Goal: Contribute content: Contribute content

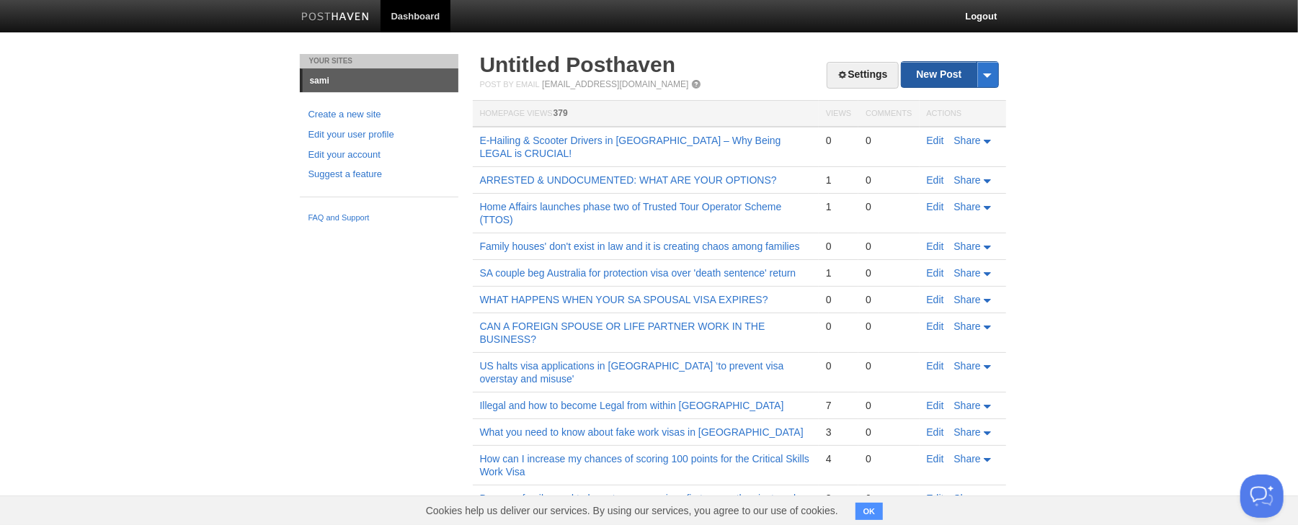
click at [932, 75] on link "New Post" at bounding box center [949, 74] width 96 height 25
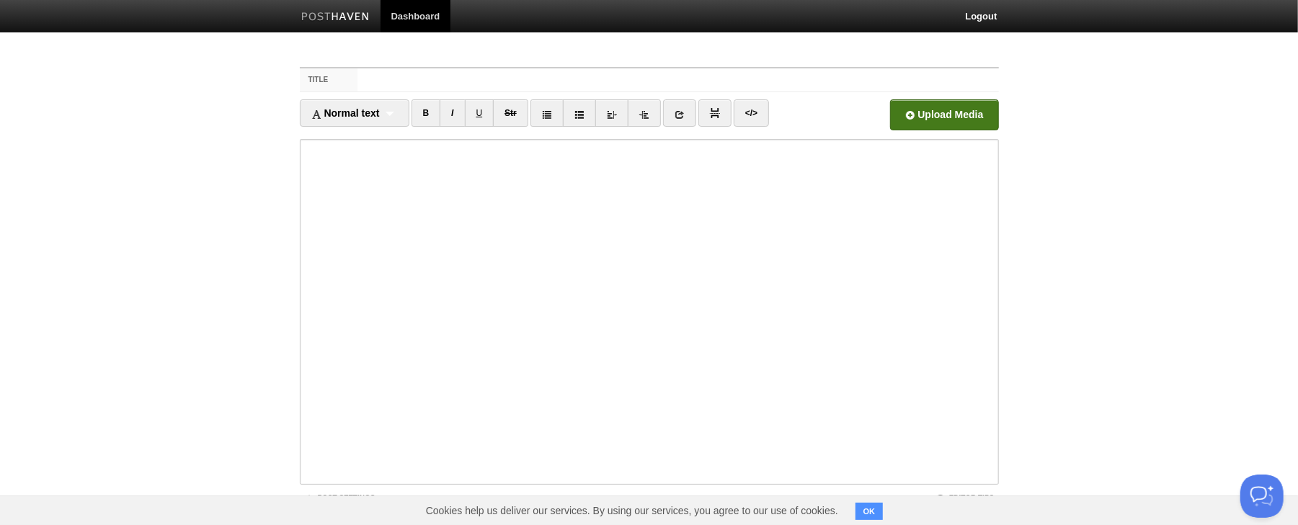
click at [944, 116] on input "file" at bounding box center [508, 118] width 1091 height 73
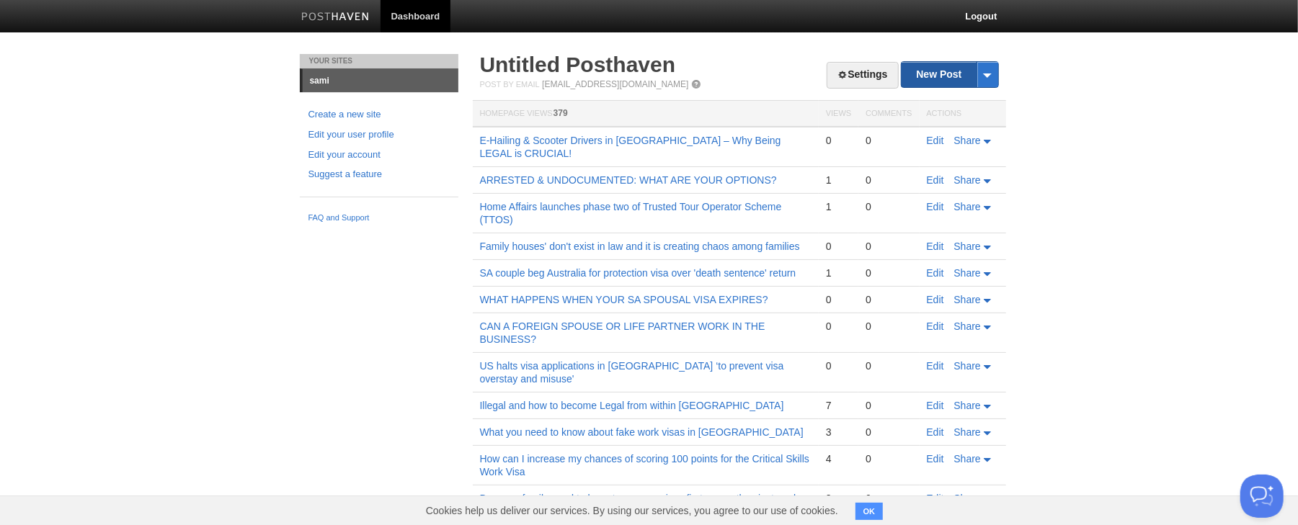
click at [950, 75] on link "New Post" at bounding box center [949, 74] width 96 height 25
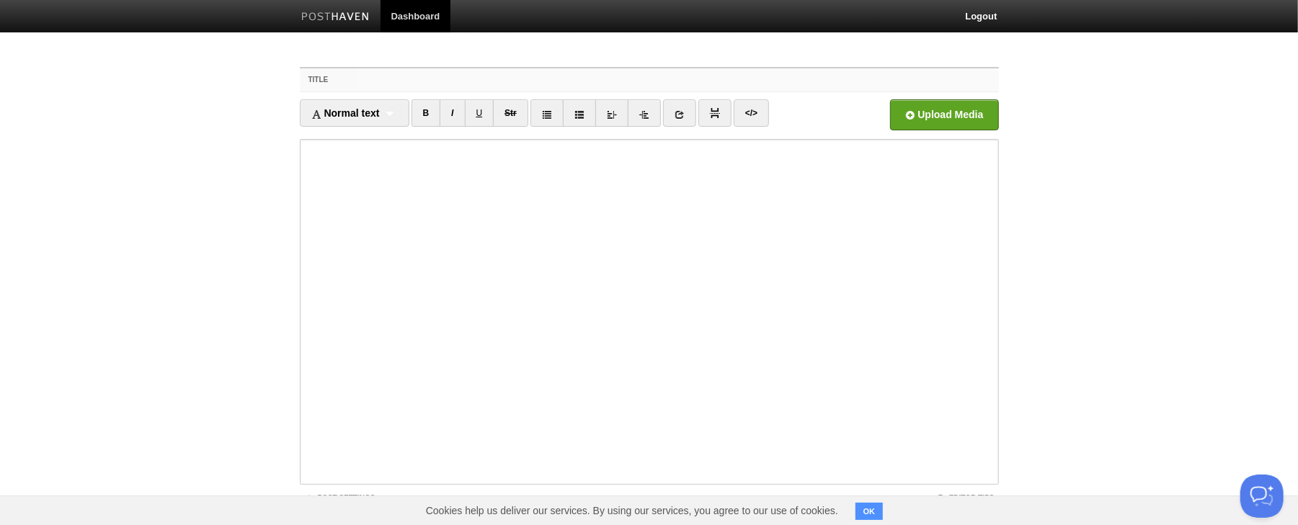
click at [678, 80] on input "Title" at bounding box center [677, 79] width 641 height 23
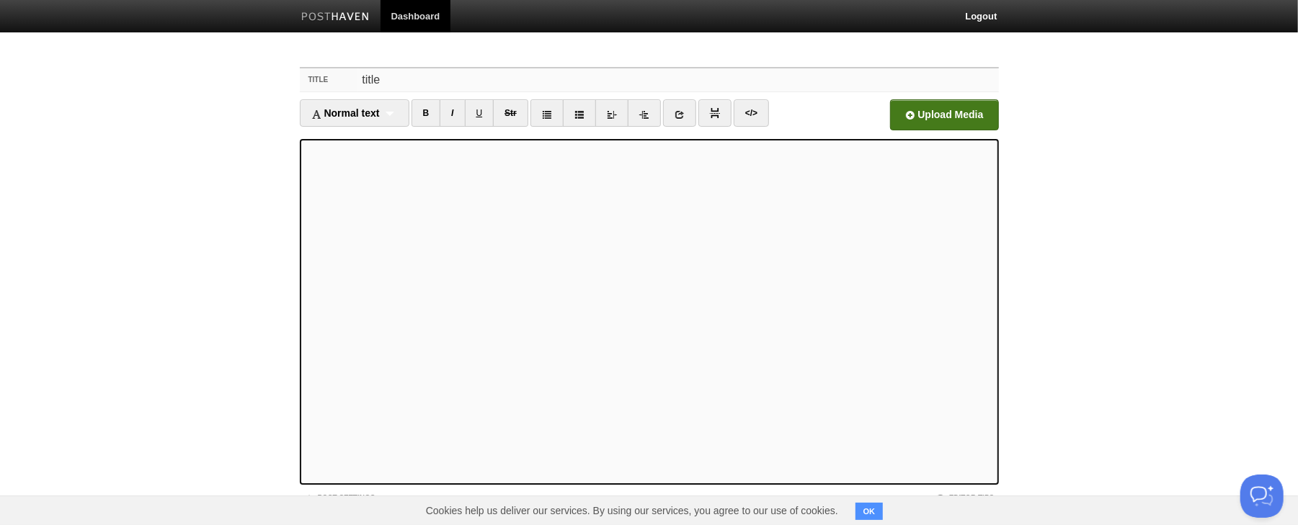
type input "title"
click at [944, 115] on input "file" at bounding box center [508, 118] width 1091 height 73
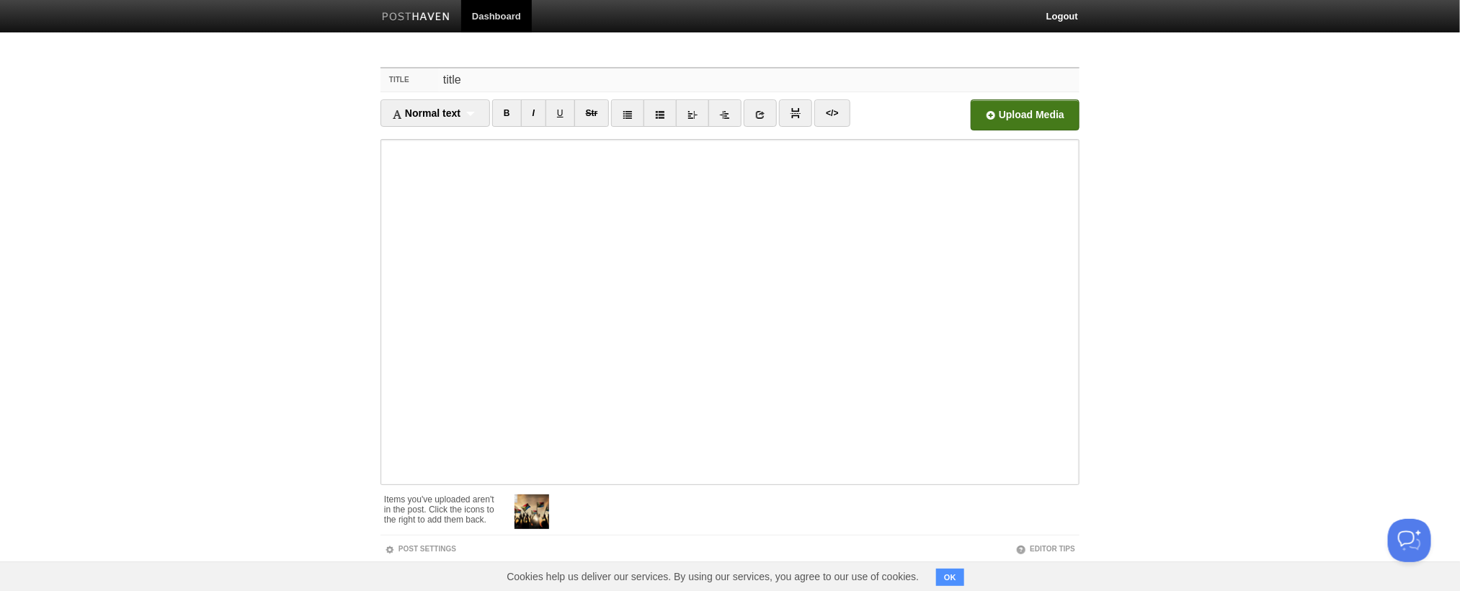
click at [640, 71] on input "title" at bounding box center [759, 79] width 641 height 23
click at [1170, 197] on body "Dashboard Logout Your Sites sami Create a new site Edit your user profile Edit …" at bounding box center [730, 330] width 1460 height 660
click at [548, 495] on span at bounding box center [549, 496] width 10 height 10
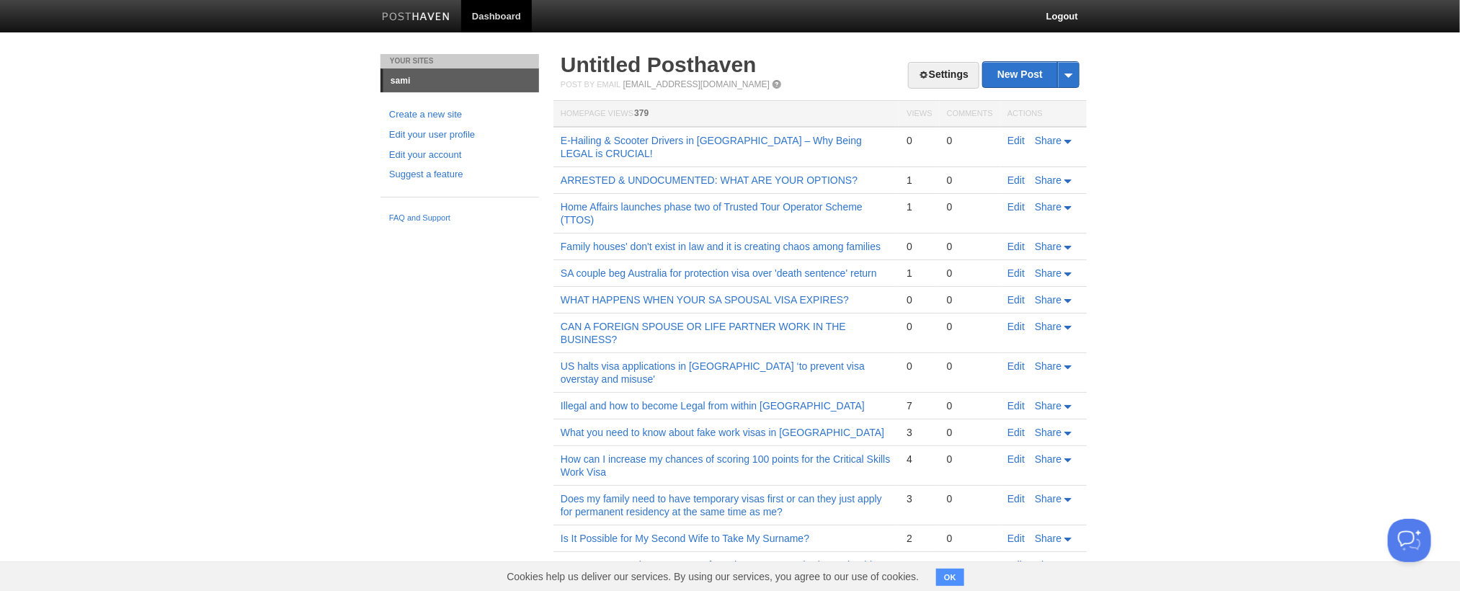
click at [842, 79] on div "Post by Email [EMAIL_ADDRESS][DOMAIN_NAME]" at bounding box center [820, 84] width 519 height 10
click at [1217, 156] on body "Dashboard Logout Your Sites sami Create a new site Edit your user profile Edit …" at bounding box center [730, 428] width 1460 height 856
click at [389, 148] on link "Edit your account" at bounding box center [459, 155] width 141 height 15
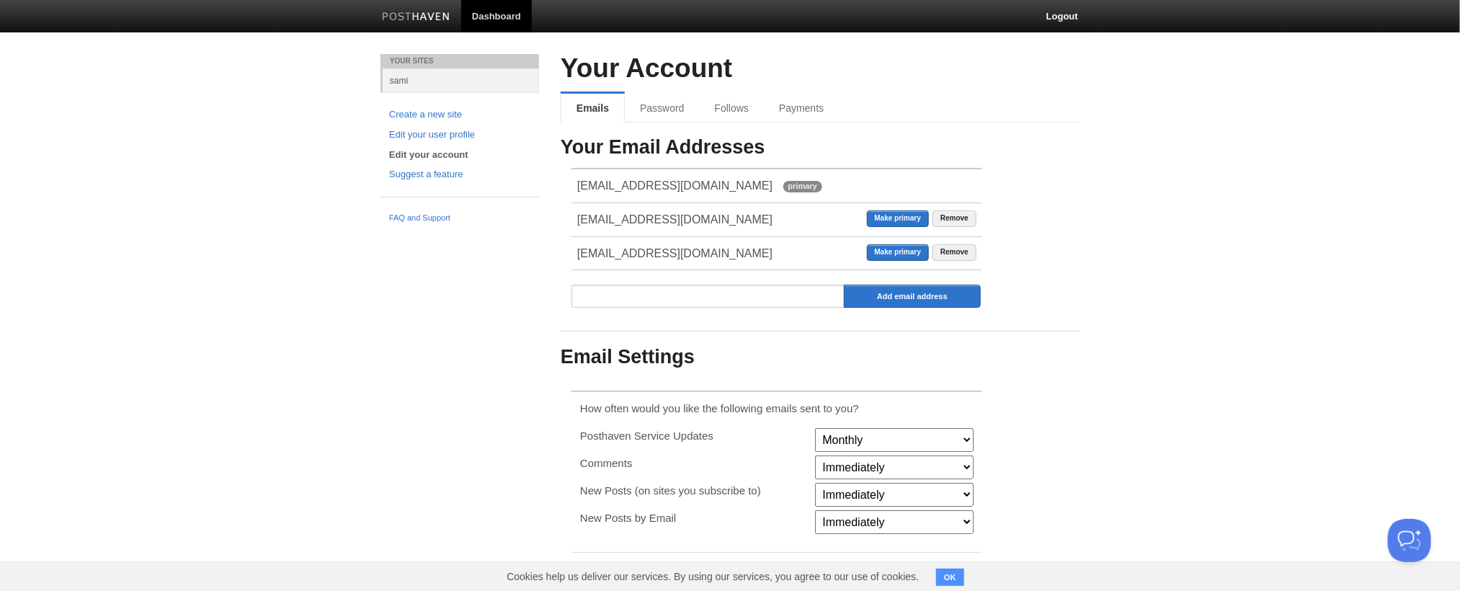
click at [1146, 428] on body "Dashboard Logout Your Sites sami Create a new site Edit your user profile Edit …" at bounding box center [730, 441] width 1460 height 883
click at [1046, 318] on div "Your Email Addresses [EMAIL_ADDRESS][DOMAIN_NAME] primary Remove Make primary […" at bounding box center [820, 395] width 519 height 516
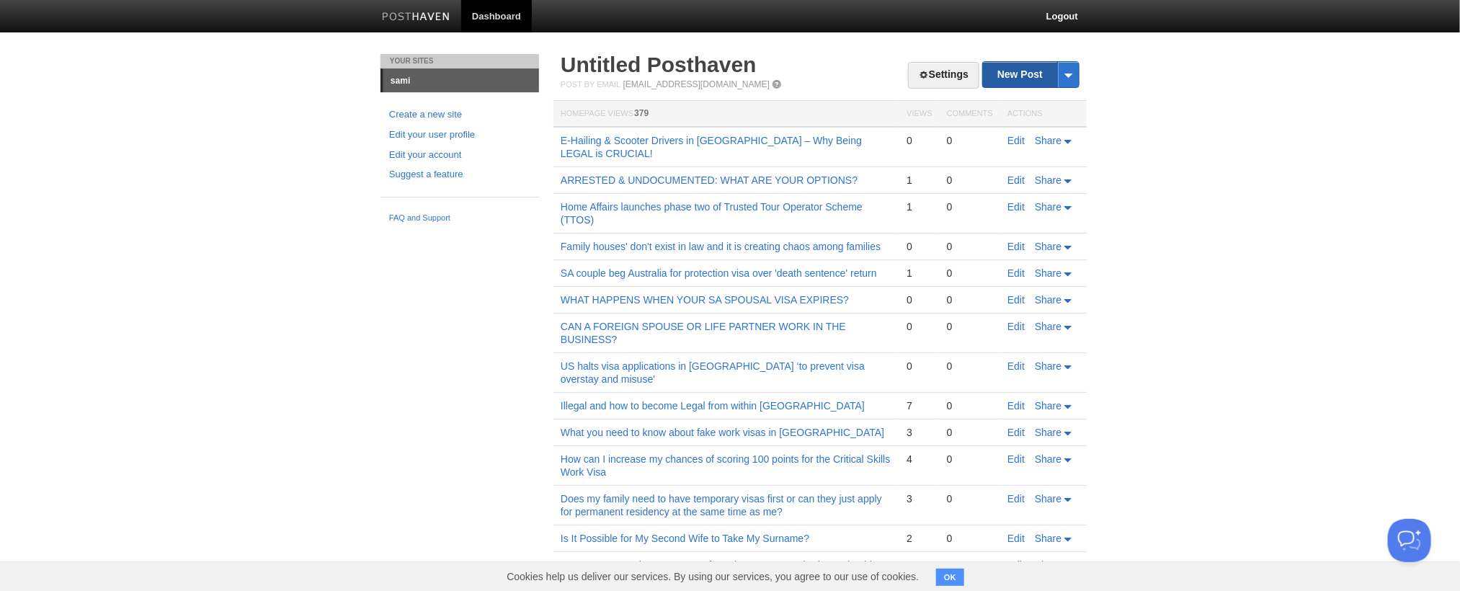
click at [1031, 68] on link "New Post" at bounding box center [1031, 74] width 96 height 25
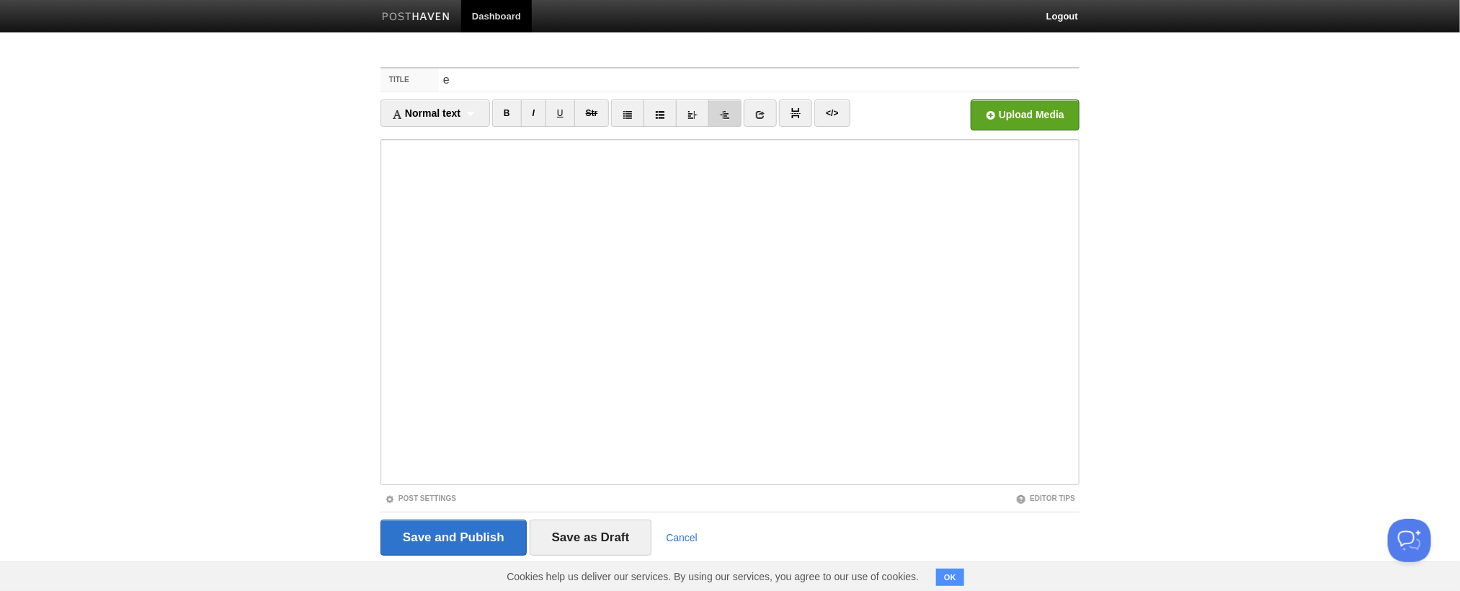
type input "e"
click at [435, 525] on input "Save and Publish" at bounding box center [453, 537] width 146 height 36
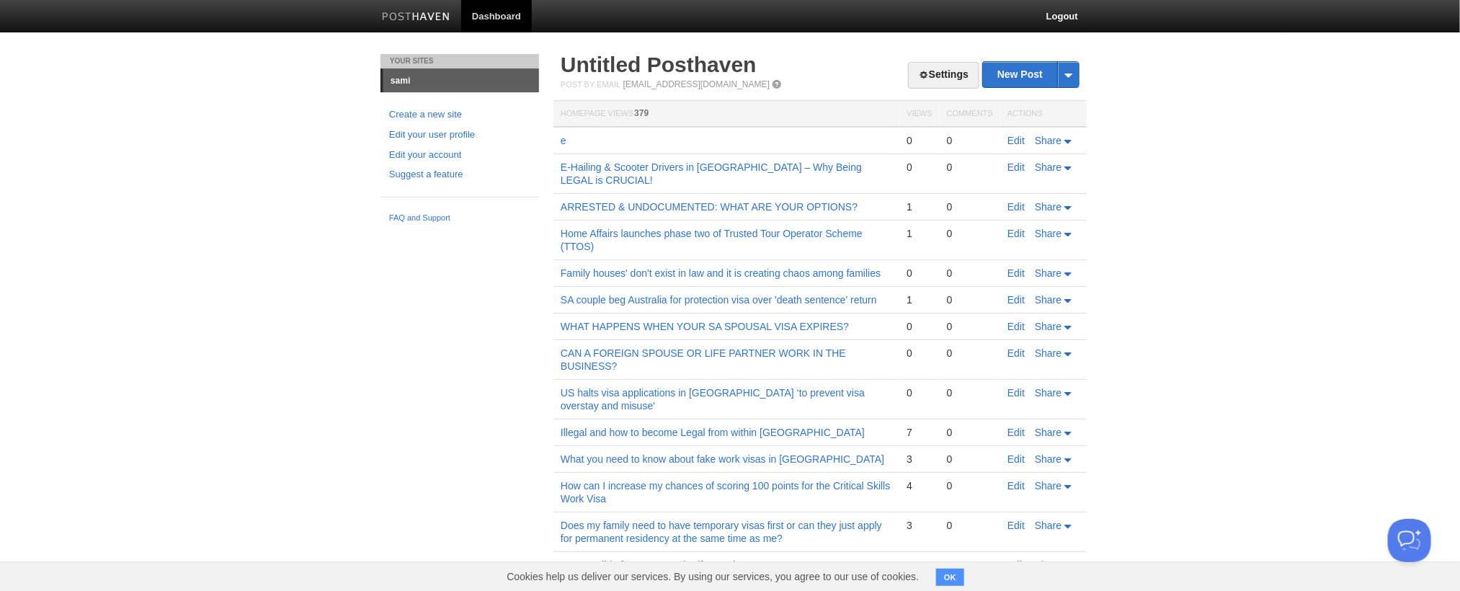
click at [368, 316] on body "Dashboard Logout Post created × Your Sites sami Create a new site Edit your use…" at bounding box center [730, 441] width 1460 height 883
click at [562, 145] on link "e" at bounding box center [564, 141] width 6 height 12
click at [1010, 137] on link "Edit" at bounding box center [1015, 141] width 17 height 12
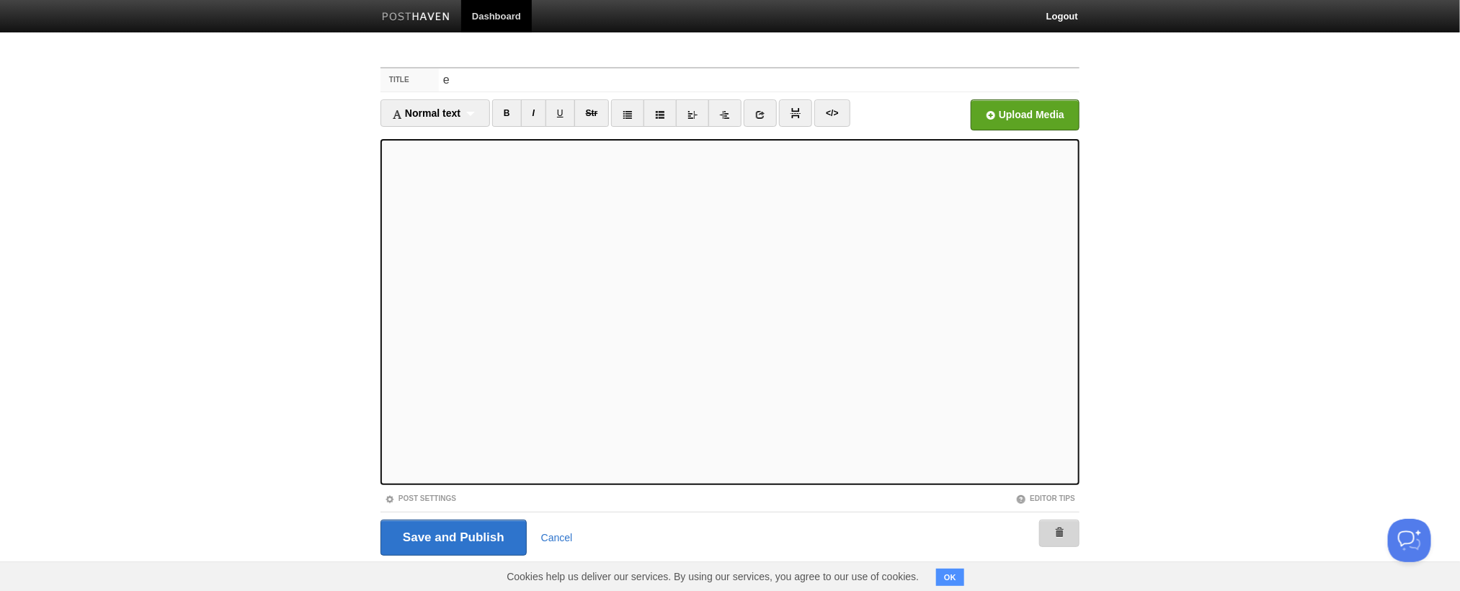
click at [1049, 525] on link at bounding box center [1059, 532] width 40 height 27
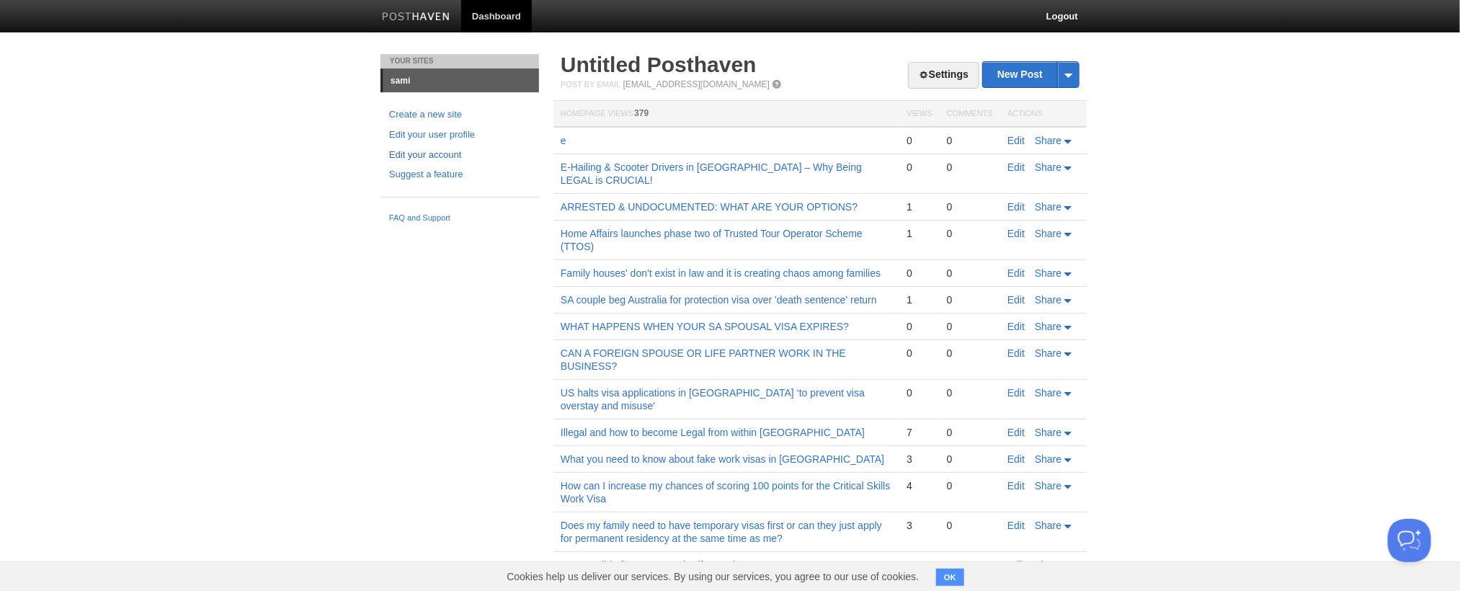
click at [389, 148] on link "Edit your account" at bounding box center [459, 155] width 141 height 15
click at [1030, 74] on link "New Post" at bounding box center [1031, 74] width 96 height 25
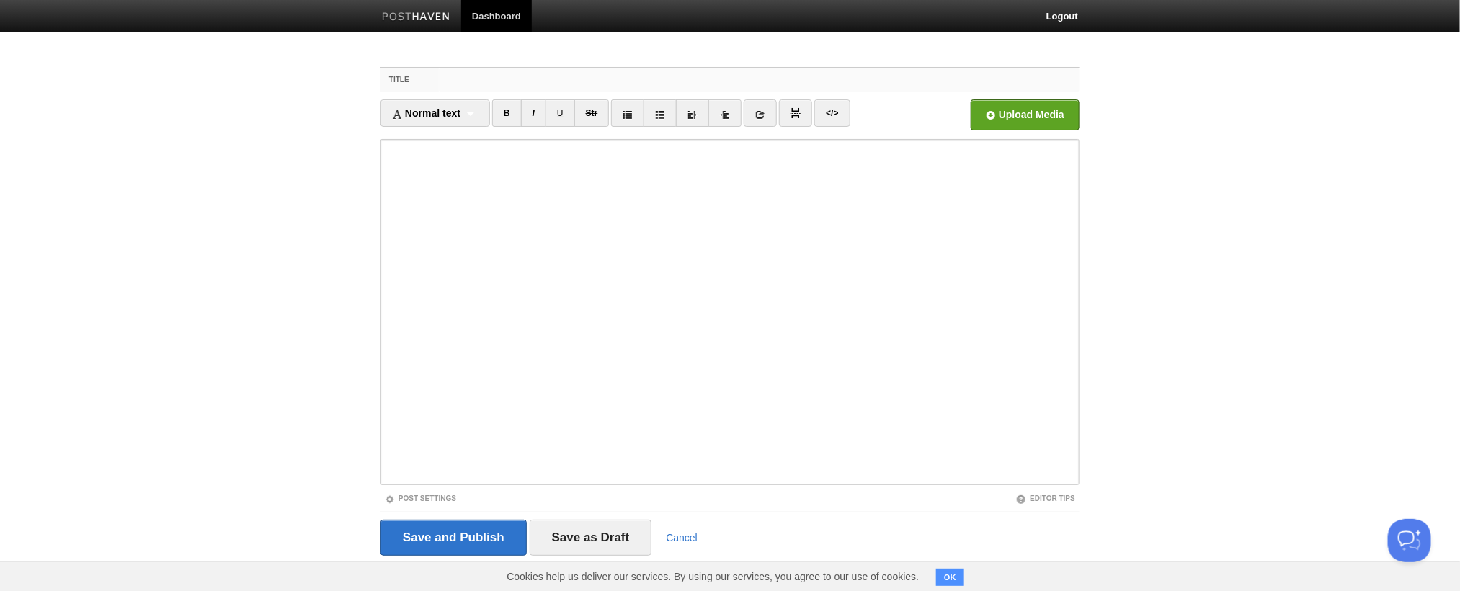
click at [759, 79] on input "Title" at bounding box center [759, 79] width 641 height 23
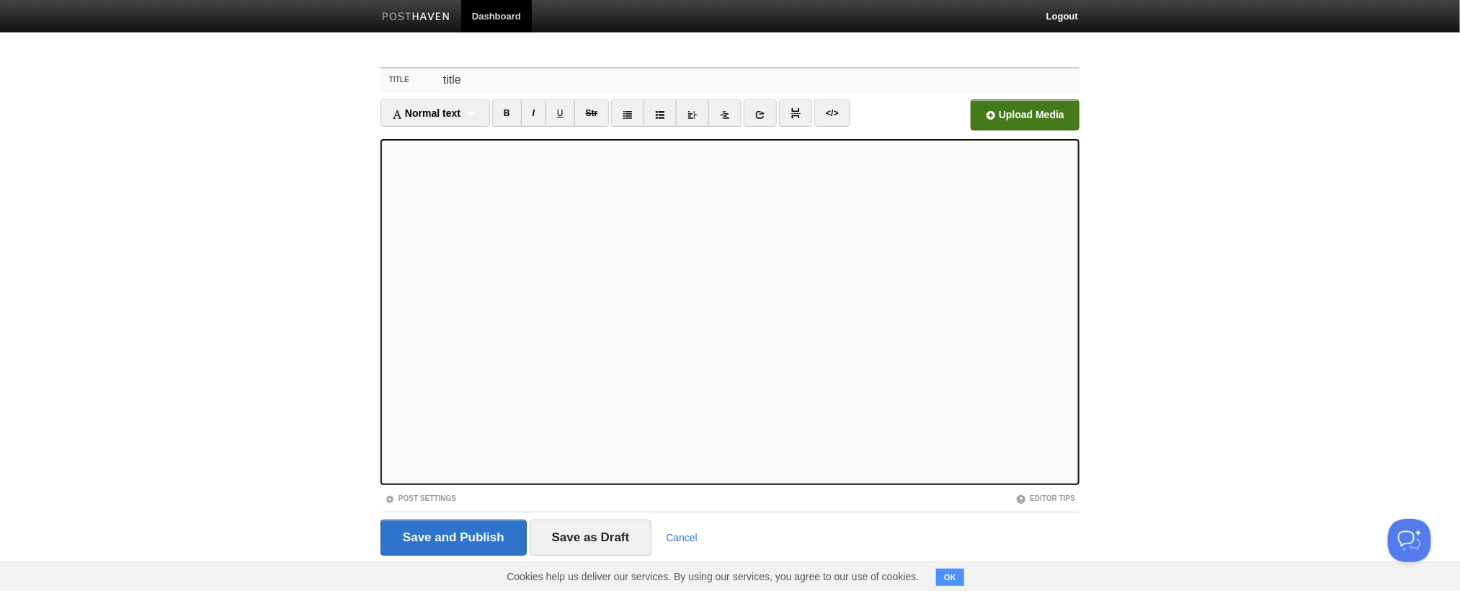
type input "title"
click at [1025, 115] on input "file" at bounding box center [590, 118] width 1091 height 73
click at [455, 537] on input "Save and Publish" at bounding box center [453, 537] width 146 height 36
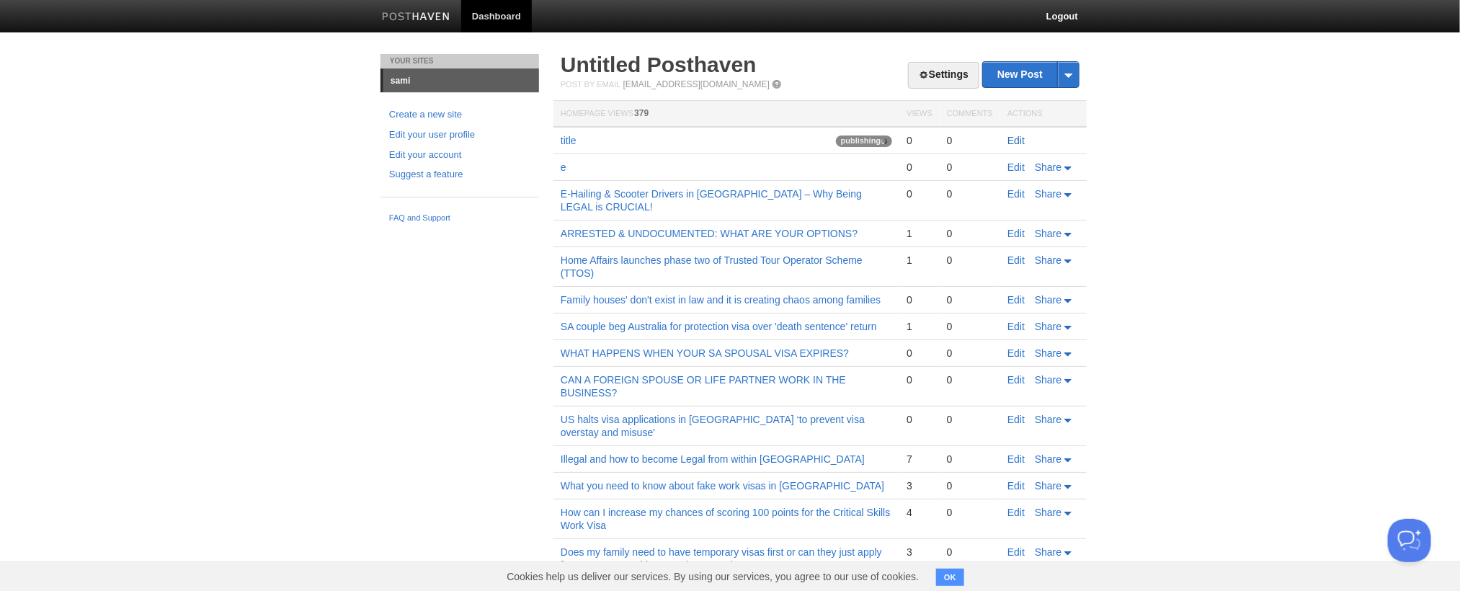
click link "Edit" at bounding box center [1015, 141] width 17 height 12
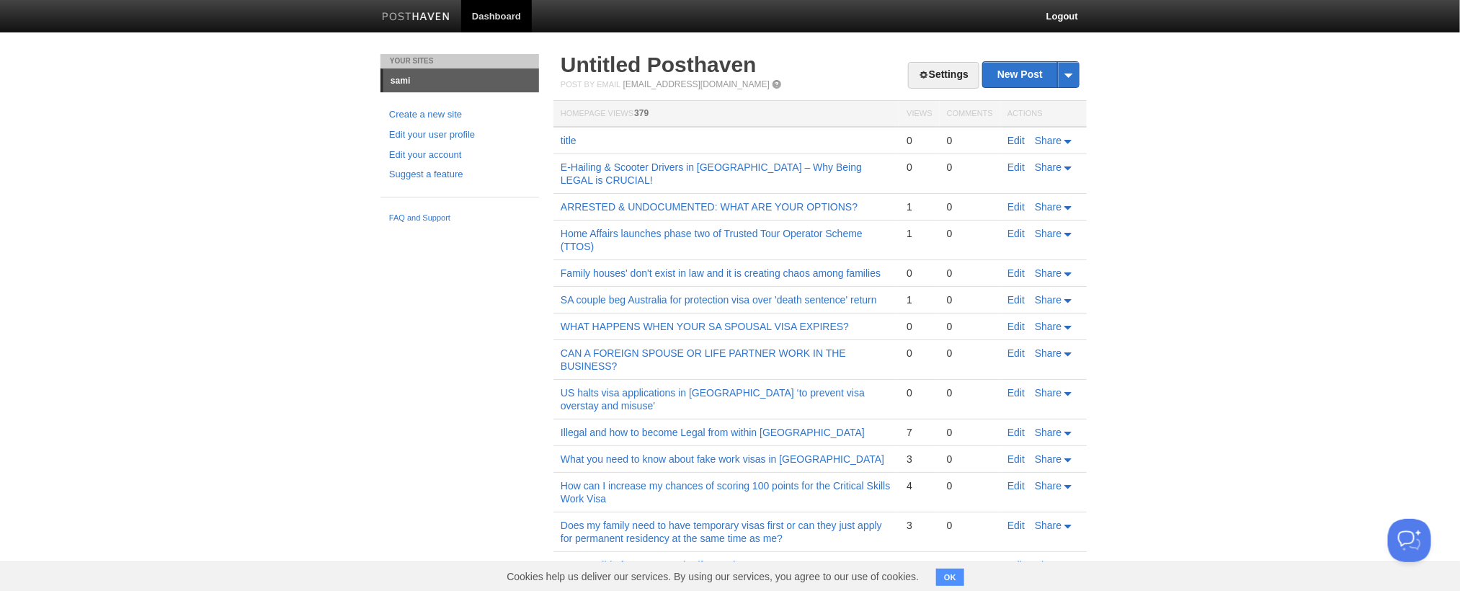
click at [1008, 143] on link "Edit" at bounding box center [1015, 141] width 17 height 12
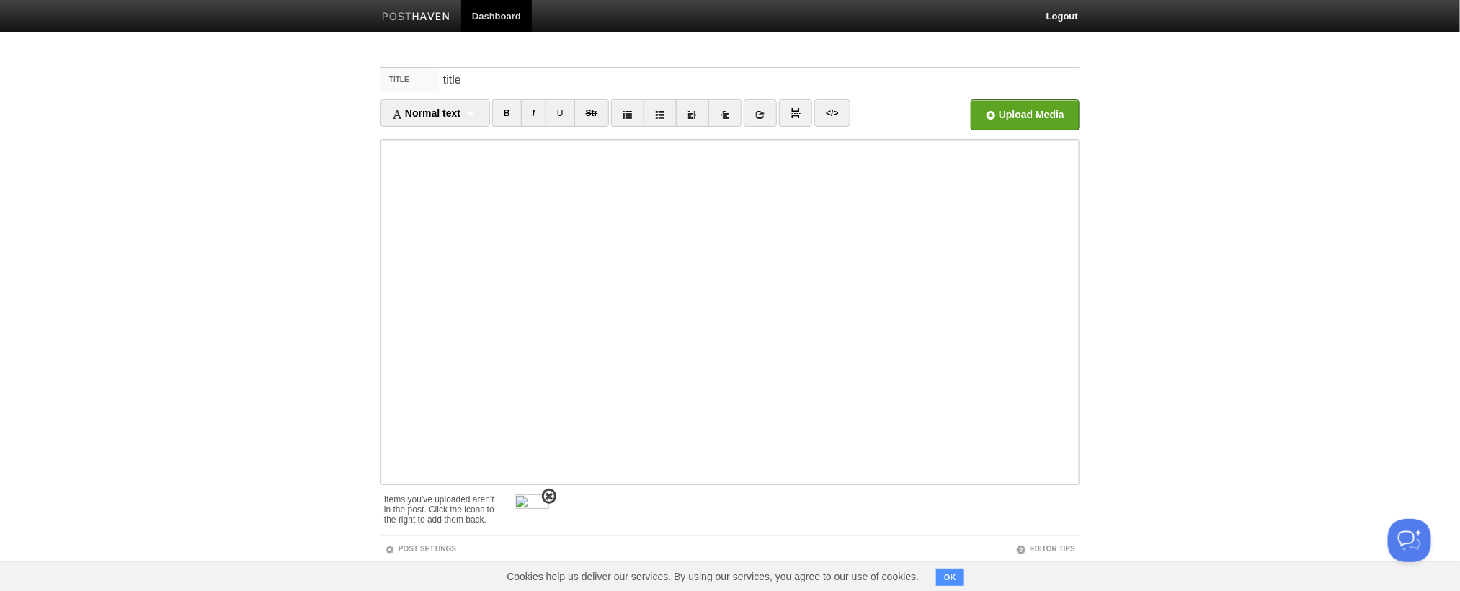
click at [528, 511] on img at bounding box center [531, 511] width 35 height 35
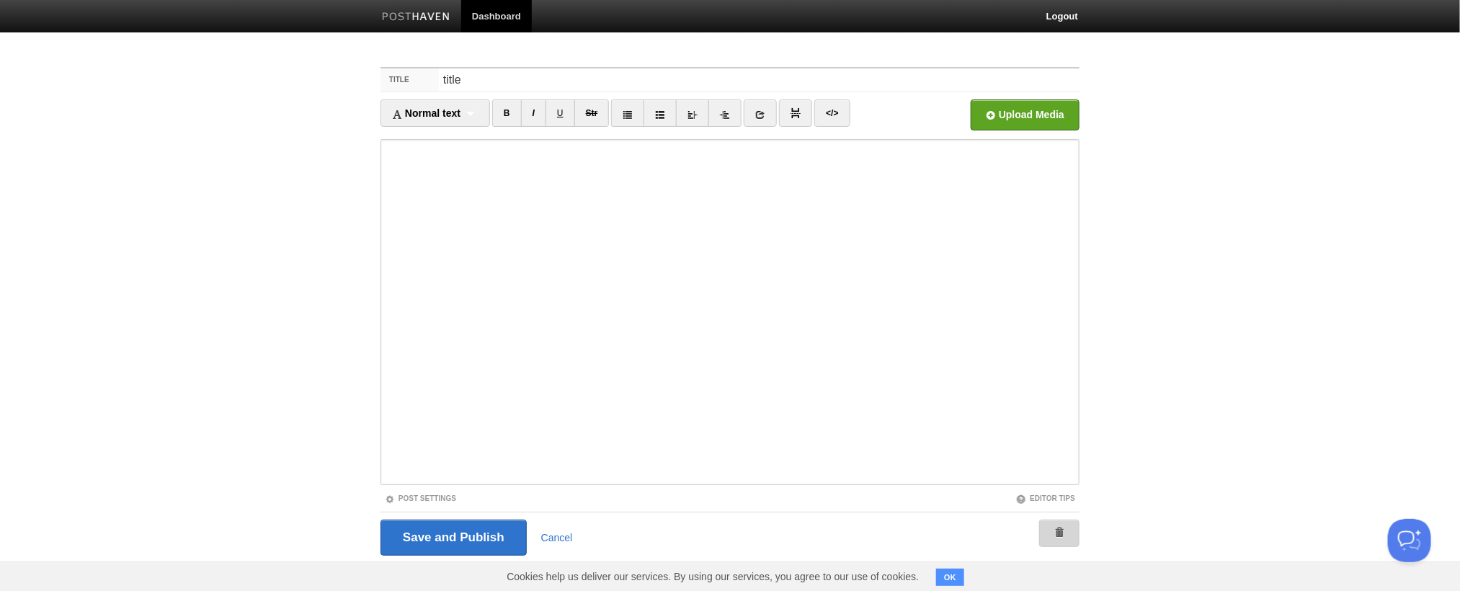
click at [1066, 537] on link at bounding box center [1059, 532] width 40 height 27
